Goal: Information Seeking & Learning: Check status

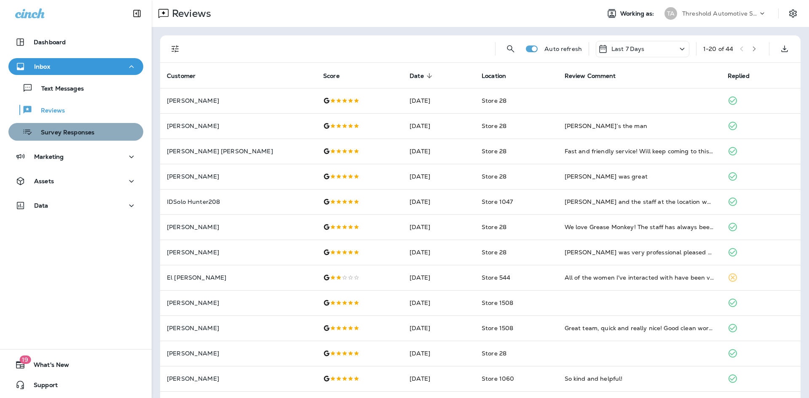
click at [76, 134] on p "Survey Responses" at bounding box center [63, 133] width 62 height 8
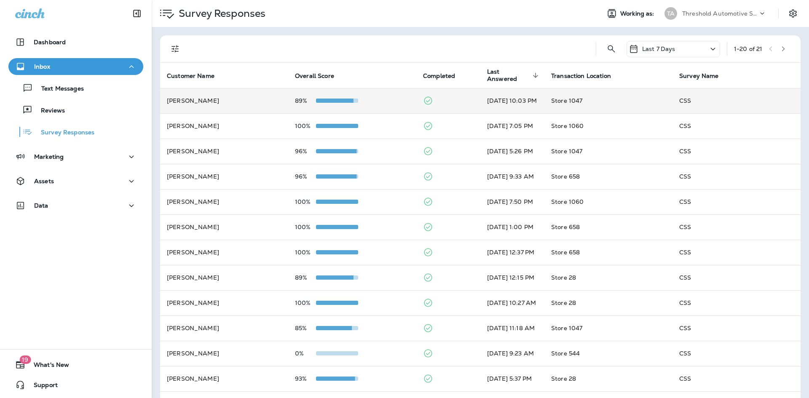
click at [401, 103] on td "89%" at bounding box center [352, 100] width 128 height 25
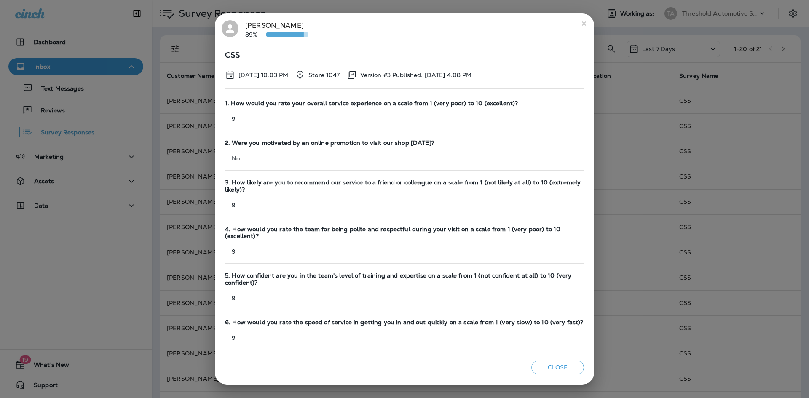
click at [584, 23] on icon "close" at bounding box center [583, 23] width 7 height 7
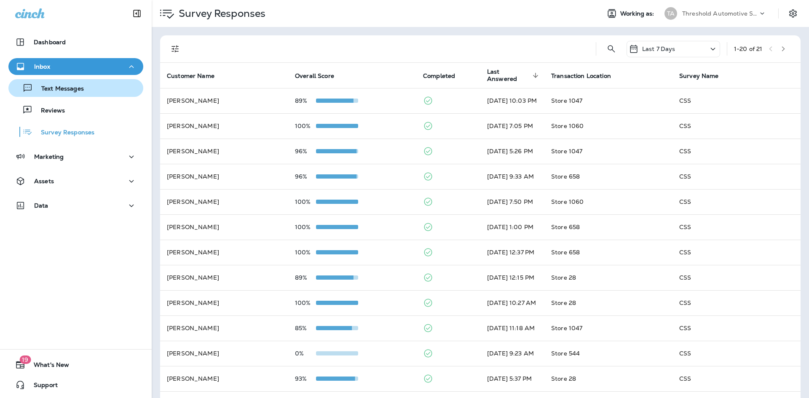
click at [72, 88] on p "Text Messages" at bounding box center [58, 89] width 51 height 8
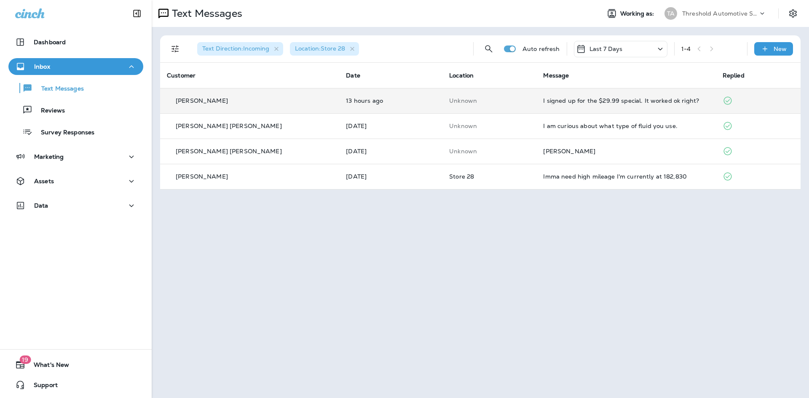
click at [465, 107] on td "Unknown" at bounding box center [489, 100] width 94 height 25
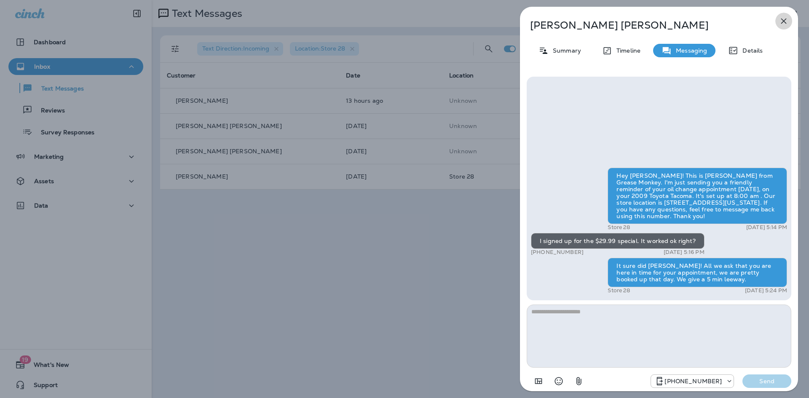
click at [787, 25] on icon "button" at bounding box center [783, 21] width 10 height 10
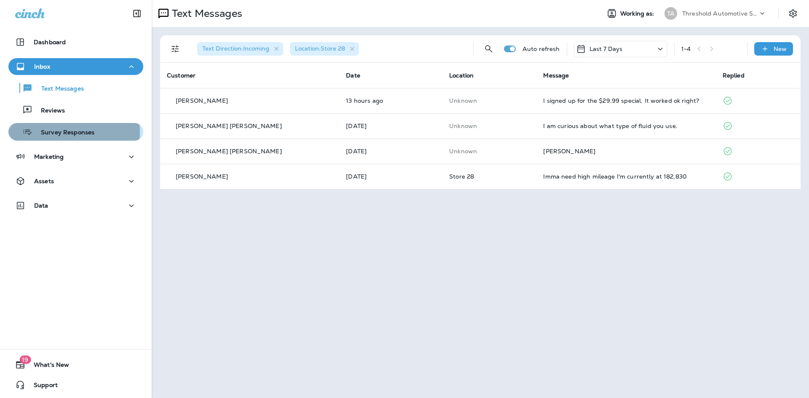
click at [68, 132] on p "Survey Responses" at bounding box center [63, 133] width 62 height 8
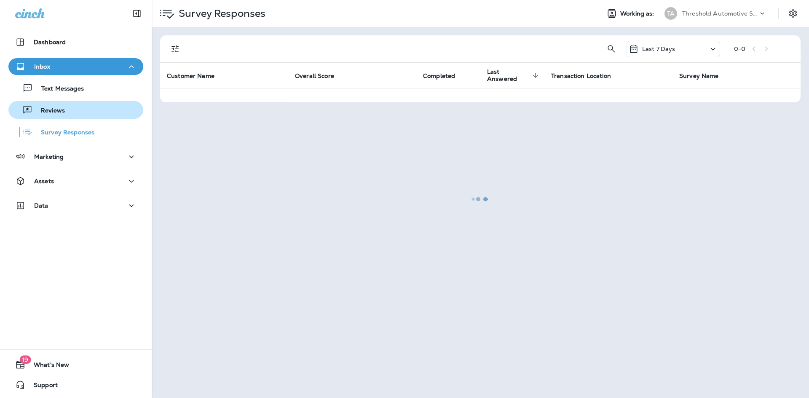
click at [61, 110] on p "Reviews" at bounding box center [48, 111] width 32 height 8
